Goal: Information Seeking & Learning: Learn about a topic

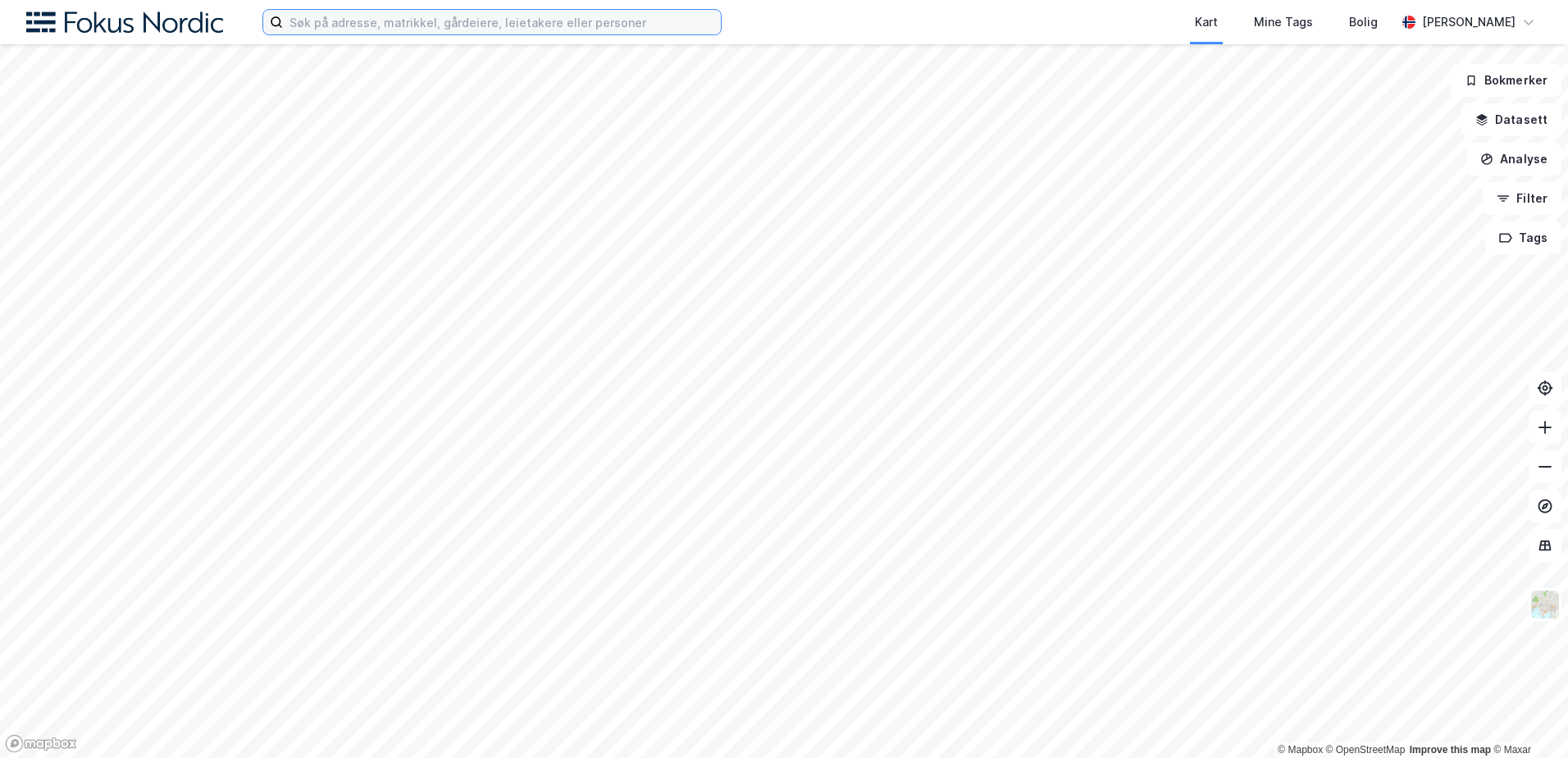
click at [394, 22] on input at bounding box center [501, 22] width 438 height 25
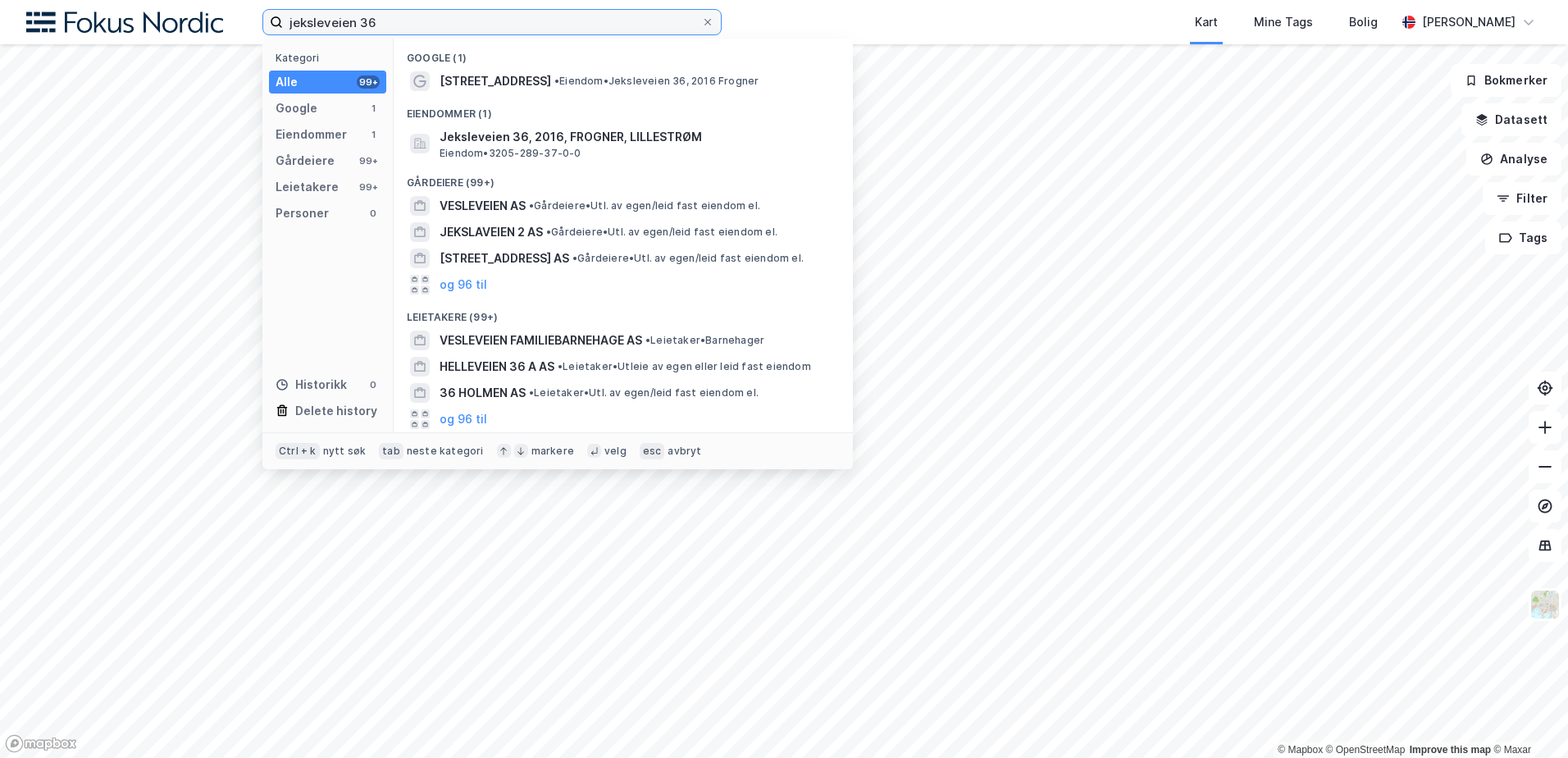
type input "jeksleveien 36"
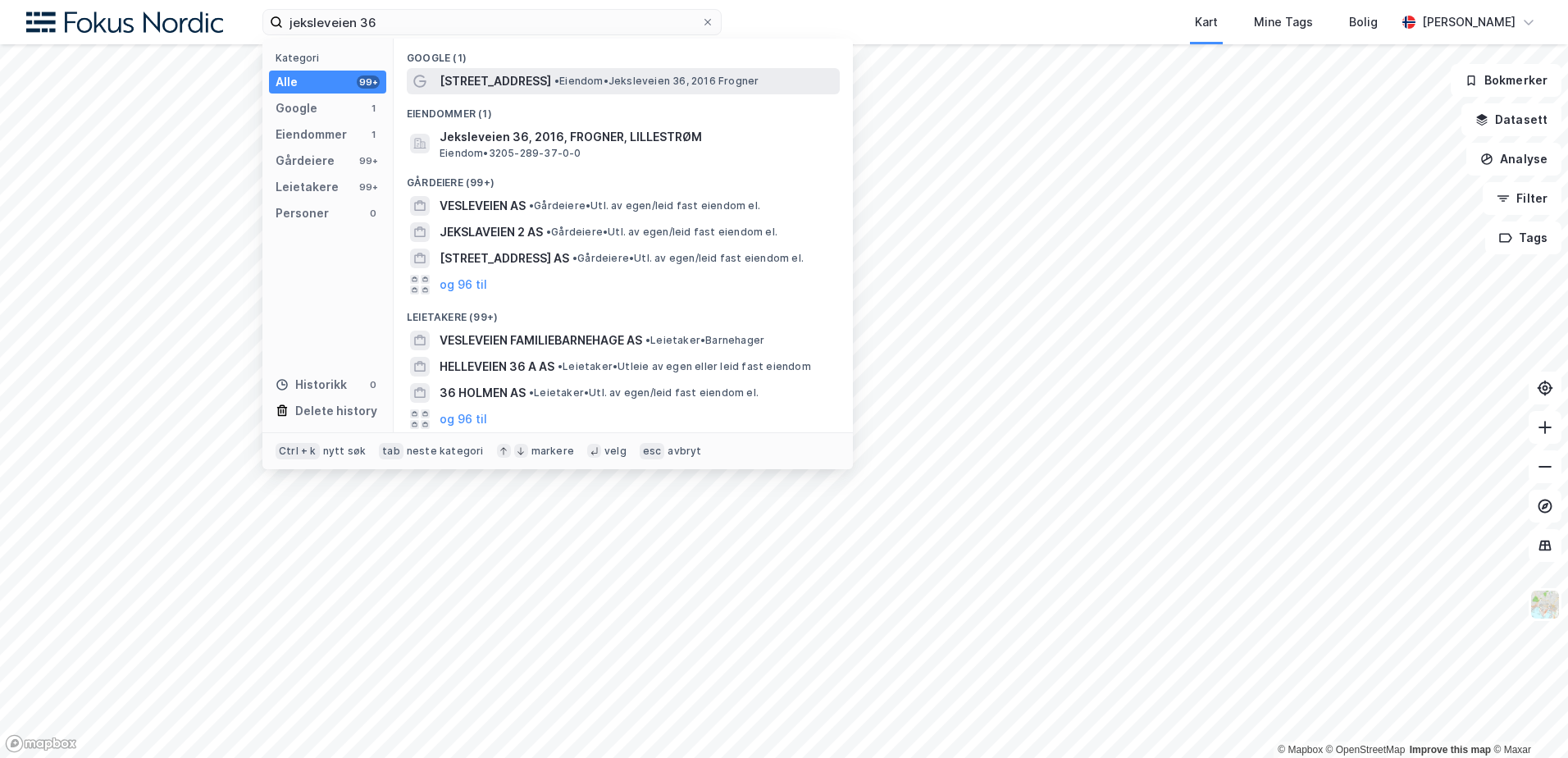
click at [479, 78] on span "[STREET_ADDRESS]" at bounding box center [496, 80] width 112 height 20
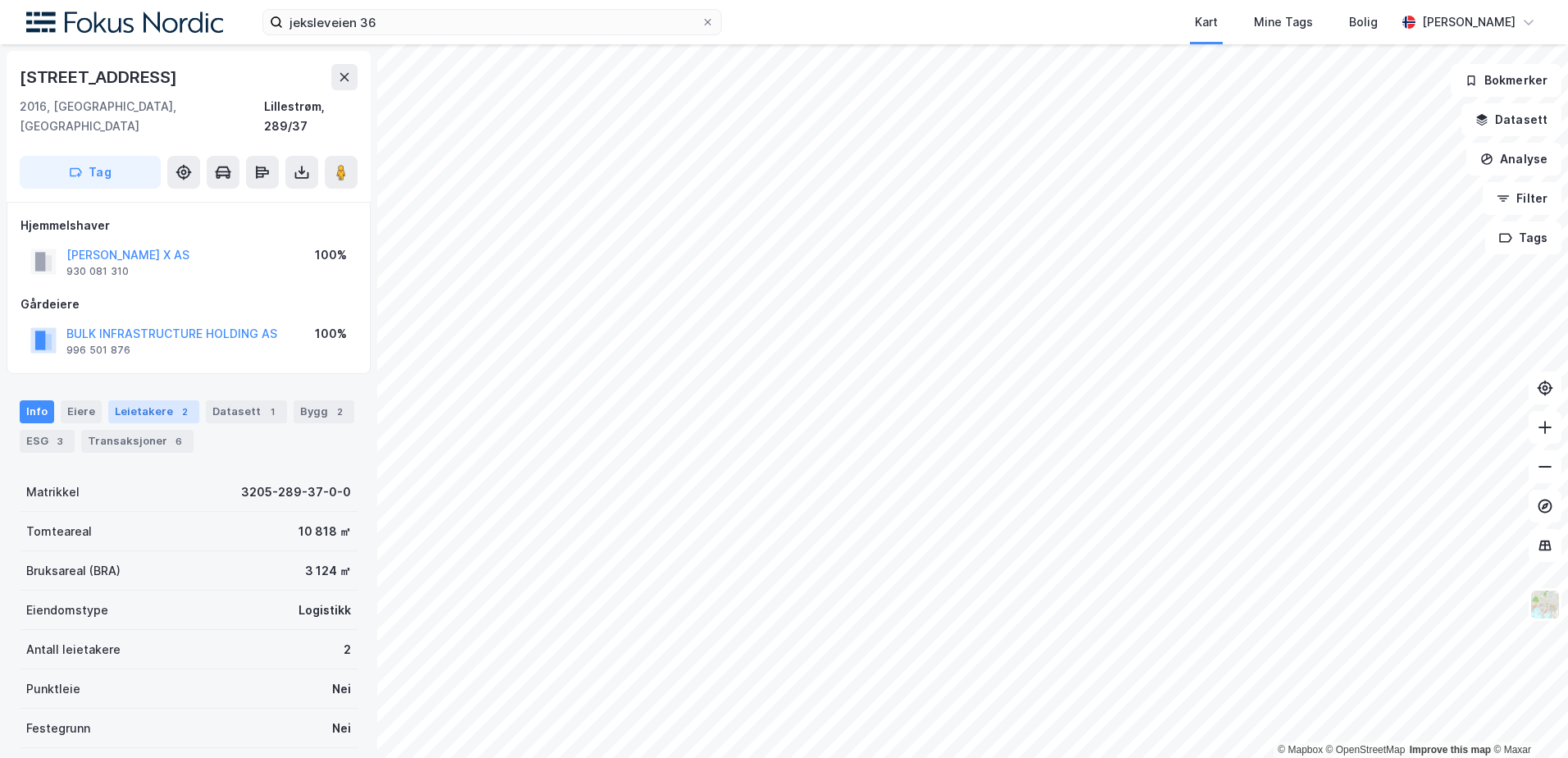
click at [145, 400] on div "Leietakere 2" at bounding box center [153, 412] width 91 height 23
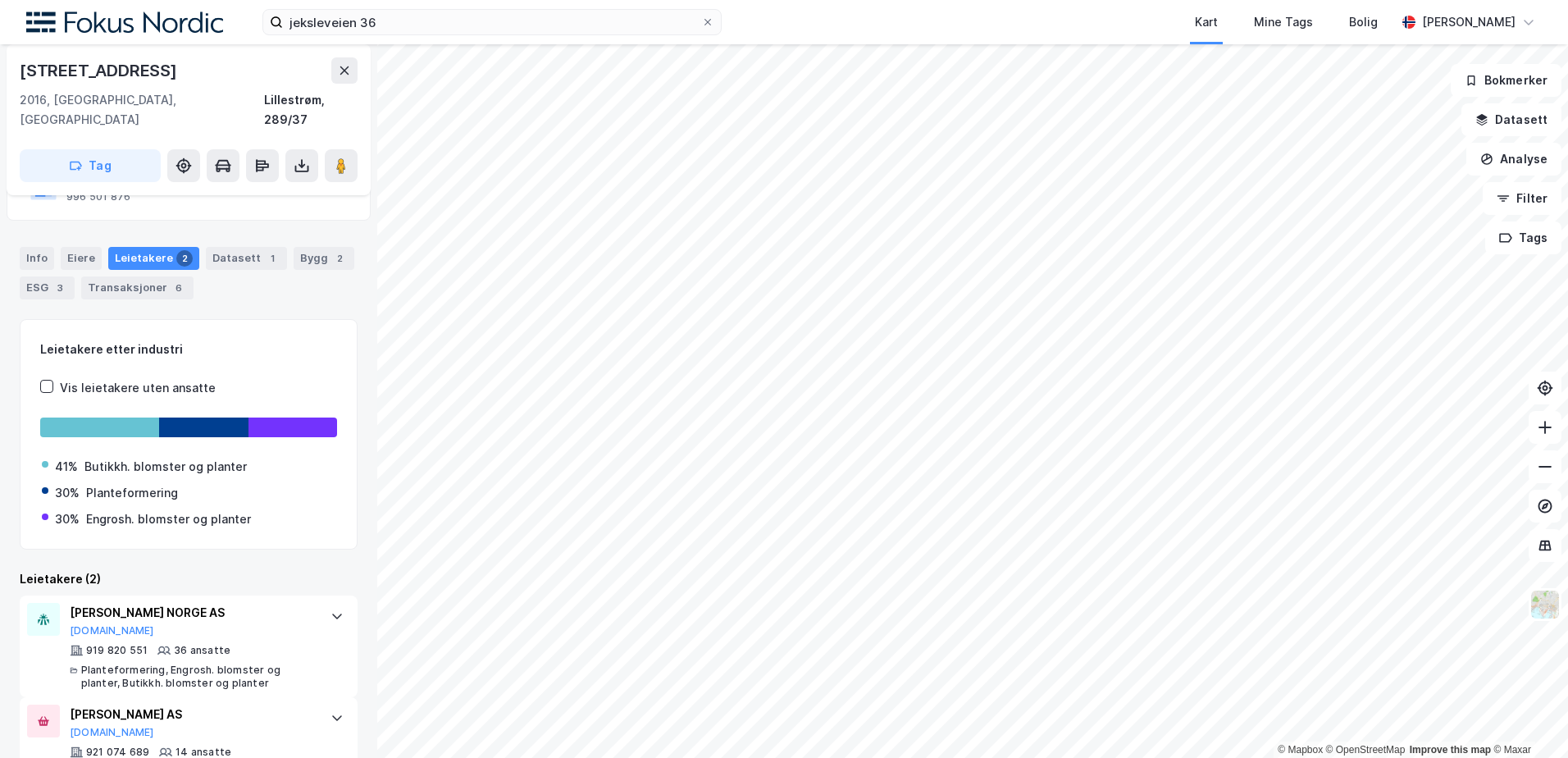
scroll to position [182, 0]
